Goal: Find specific page/section: Find specific page/section

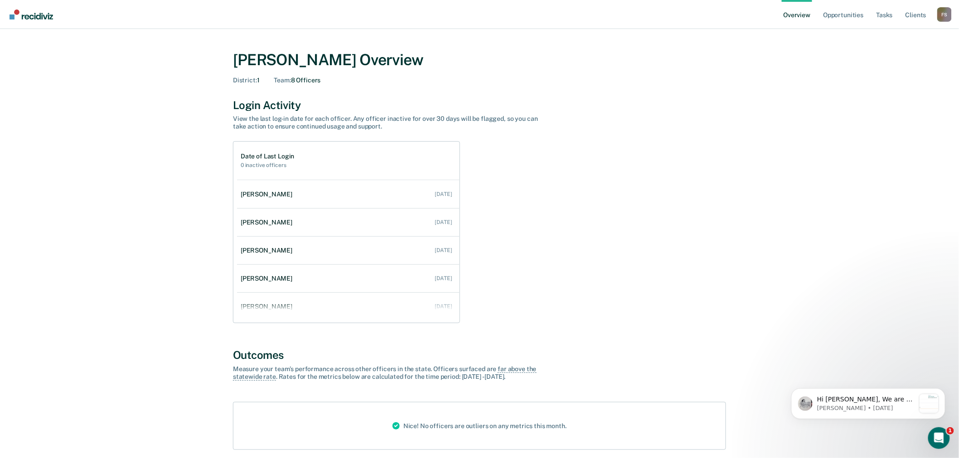
click at [941, 15] on div "F S" at bounding box center [944, 14] width 14 height 14
click at [905, 68] on link "Go to Operations" at bounding box center [907, 71] width 58 height 8
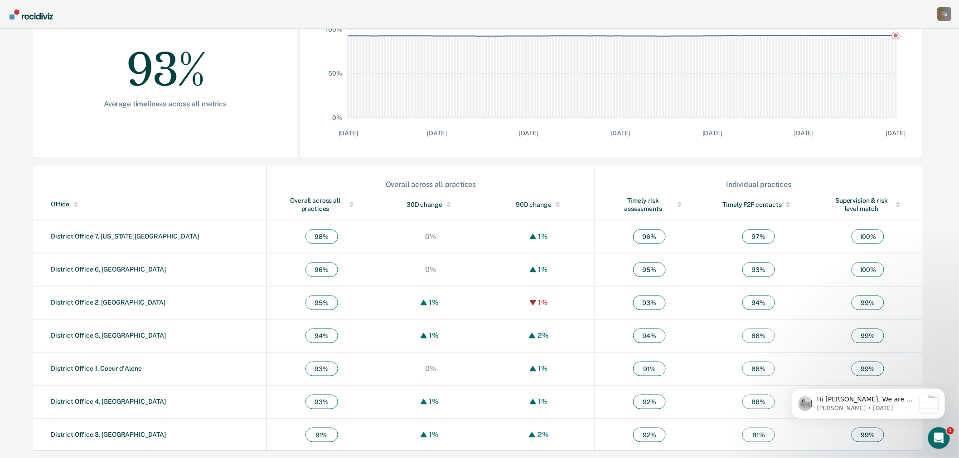
scroll to position [173, 0]
click at [121, 368] on link "District Office 1, Coeur d'Alene" at bounding box center [96, 368] width 91 height 7
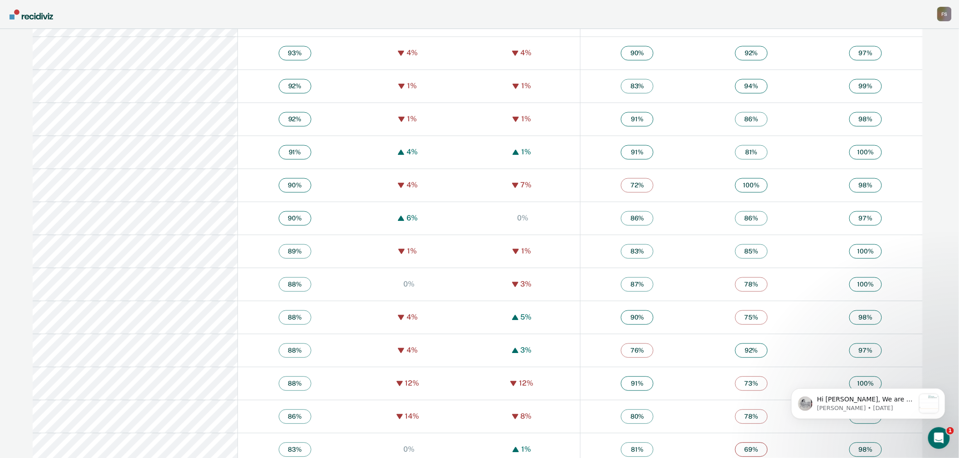
scroll to position [705, 0]
